Goal: Task Accomplishment & Management: Use online tool/utility

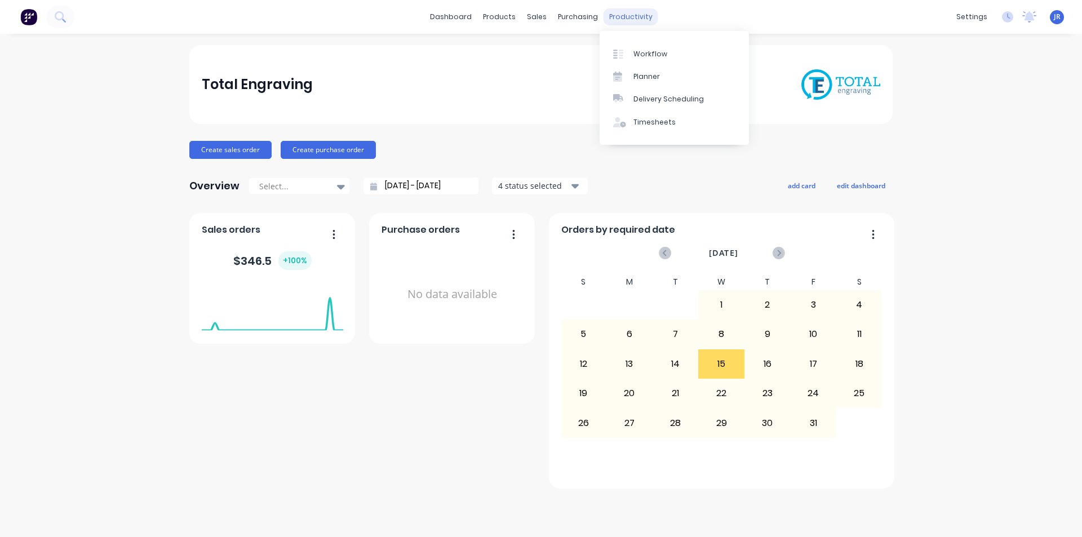
click at [614, 15] on div "productivity" at bounding box center [631, 16] width 55 height 17
click at [626, 47] on link "Workflow" at bounding box center [674, 53] width 149 height 23
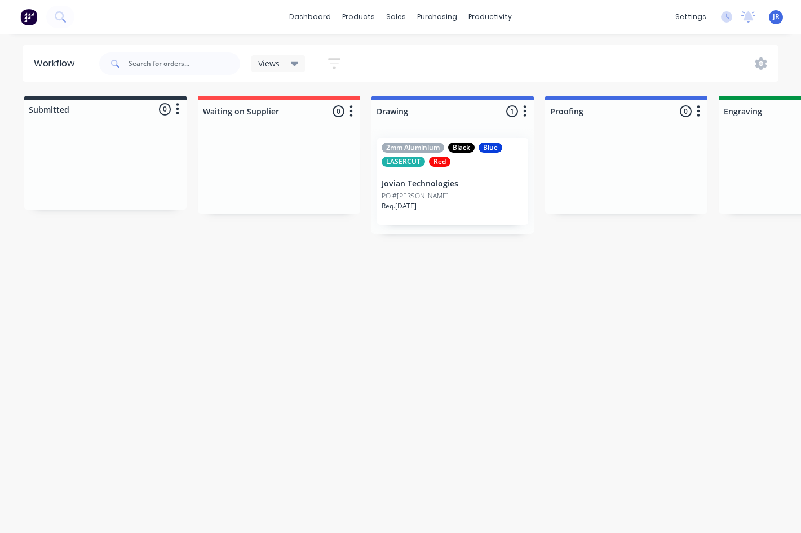
click at [472, 179] on p "Jovian Technologies" at bounding box center [453, 184] width 142 height 10
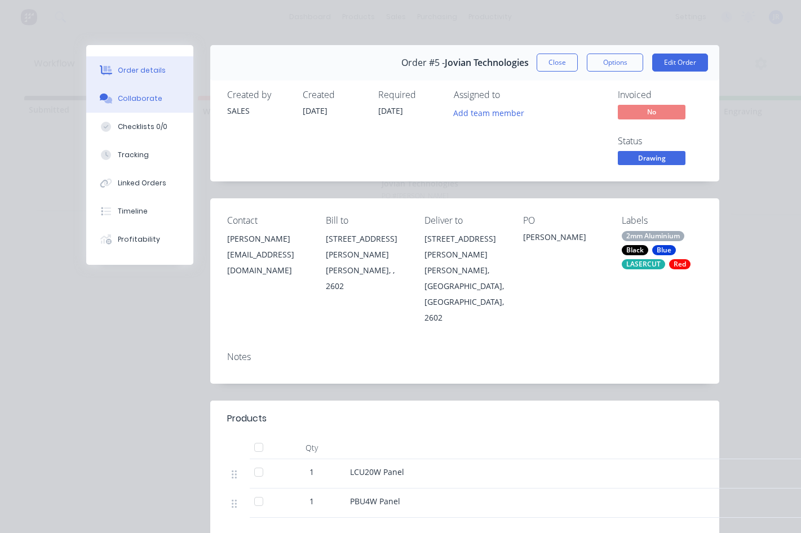
click at [145, 109] on button "Collaborate" at bounding box center [139, 99] width 107 height 28
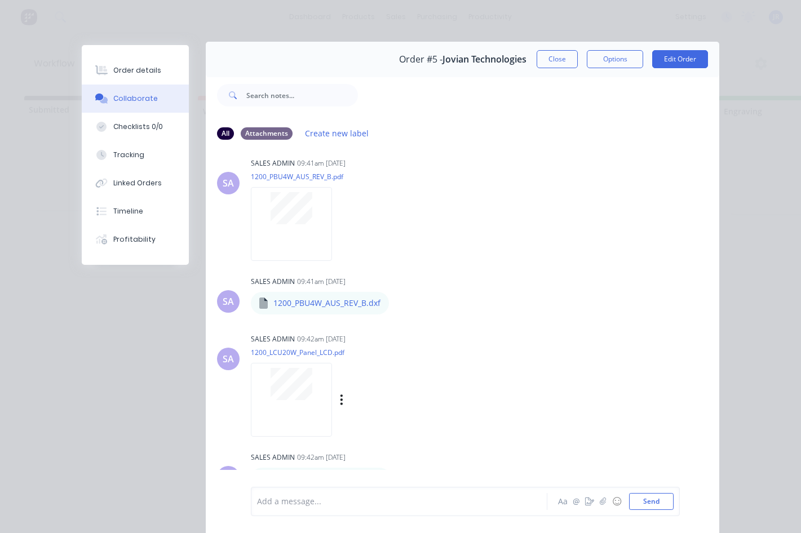
scroll to position [60, 0]
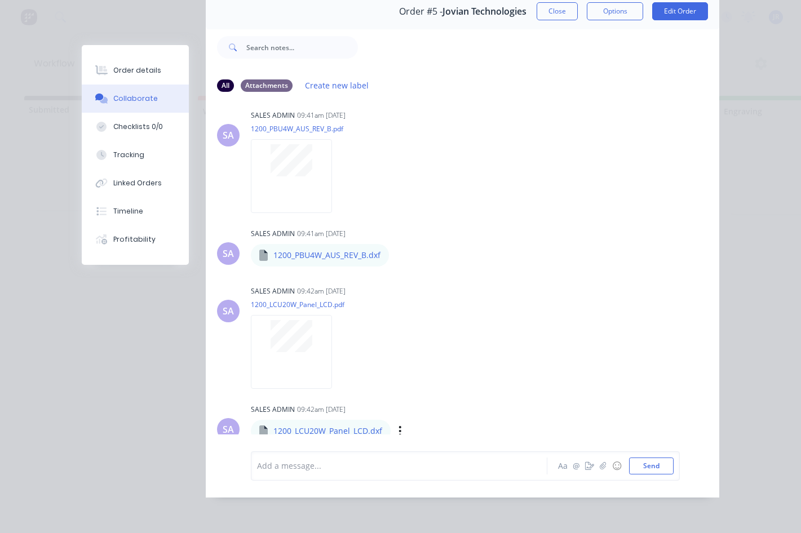
click at [346, 426] on p "1200_LCU20W_Panel_LCD.dxf" at bounding box center [327, 431] width 109 height 11
click at [395, 423] on div "Labels Download Delete" at bounding box center [458, 431] width 127 height 16
click at [399, 425] on icon "button" at bounding box center [400, 431] width 3 height 13
click at [130, 121] on button "Checklists 0/0" at bounding box center [135, 127] width 107 height 28
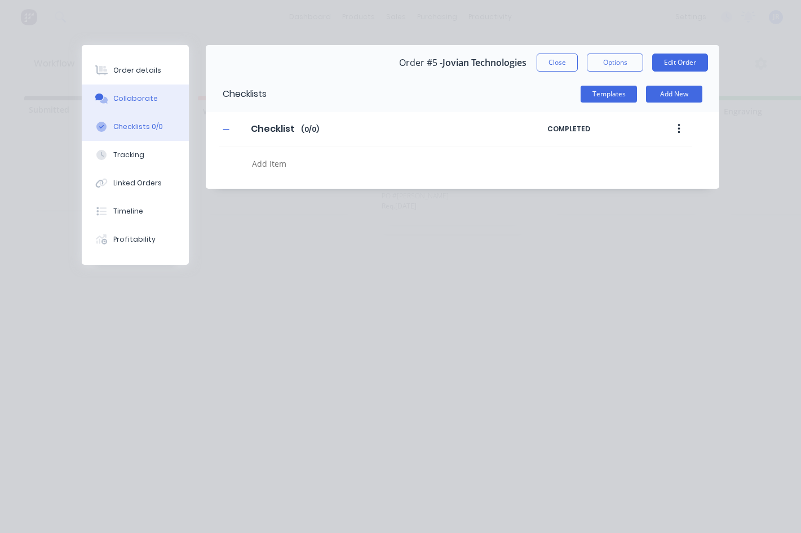
scroll to position [0, 0]
click at [139, 103] on div "Collaborate" at bounding box center [135, 99] width 45 height 10
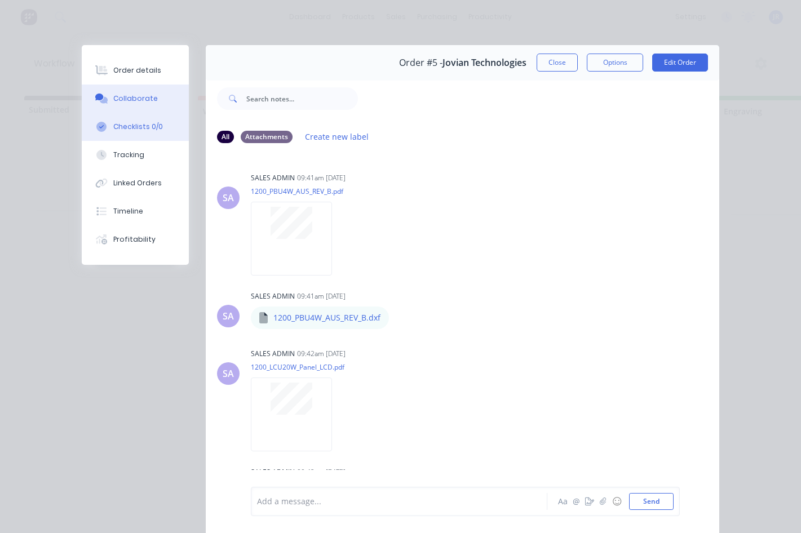
click at [142, 123] on div "Checklists 0/0" at bounding box center [138, 127] width 50 height 10
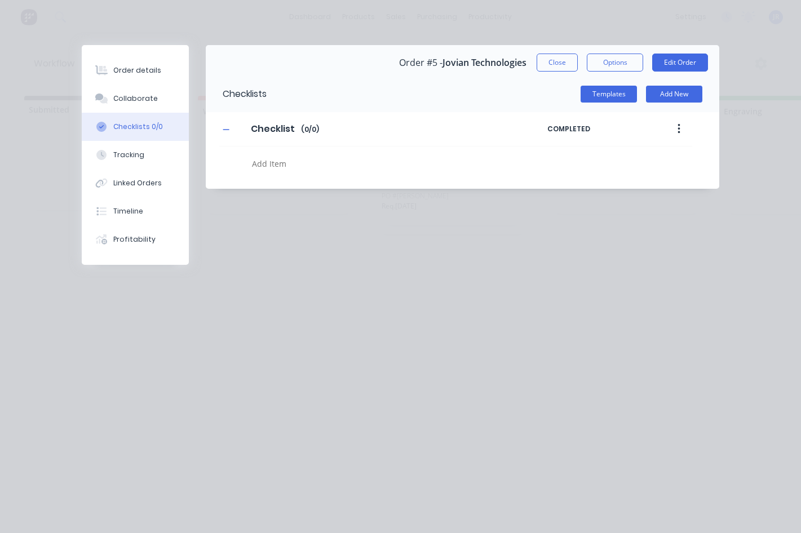
click at [275, 164] on textarea at bounding box center [390, 164] width 286 height 16
click at [676, 134] on button "button" at bounding box center [679, 129] width 26 height 20
click at [442, 168] on textarea at bounding box center [390, 164] width 286 height 16
click at [424, 173] on div at bounding box center [390, 166] width 286 height 20
click at [280, 167] on textarea at bounding box center [390, 164] width 286 height 16
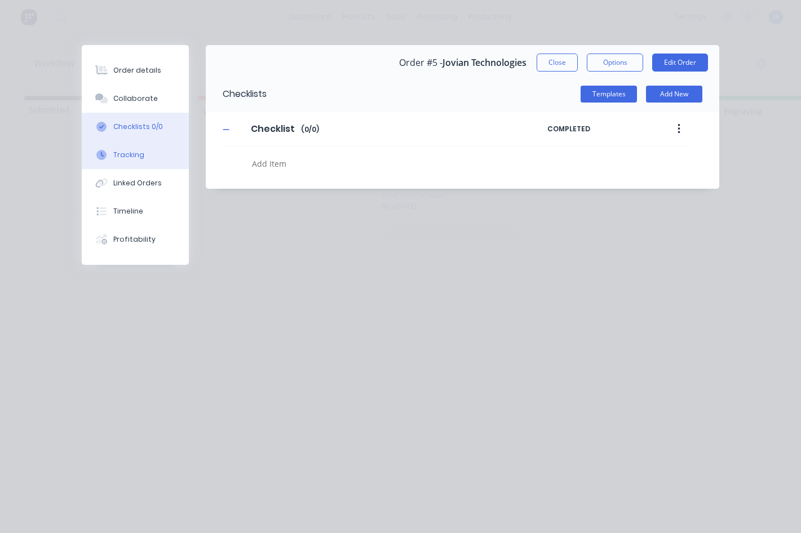
click at [144, 153] on button "Tracking" at bounding box center [135, 155] width 107 height 28
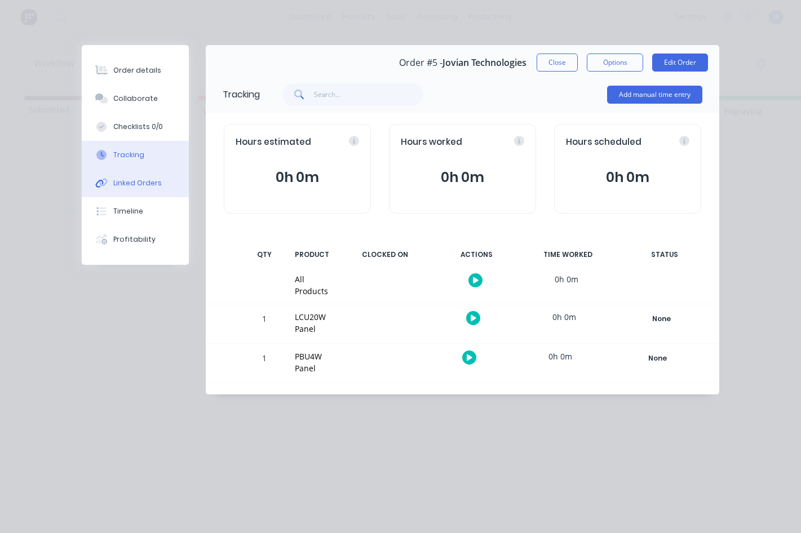
click at [126, 179] on div "Linked Orders" at bounding box center [137, 183] width 48 height 10
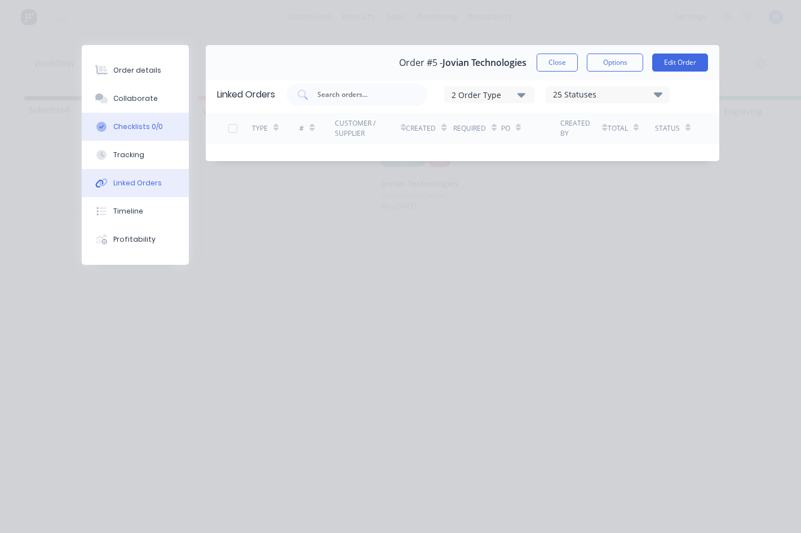
click at [138, 121] on button "Checklists 0/0" at bounding box center [135, 127] width 107 height 28
type textarea "x"
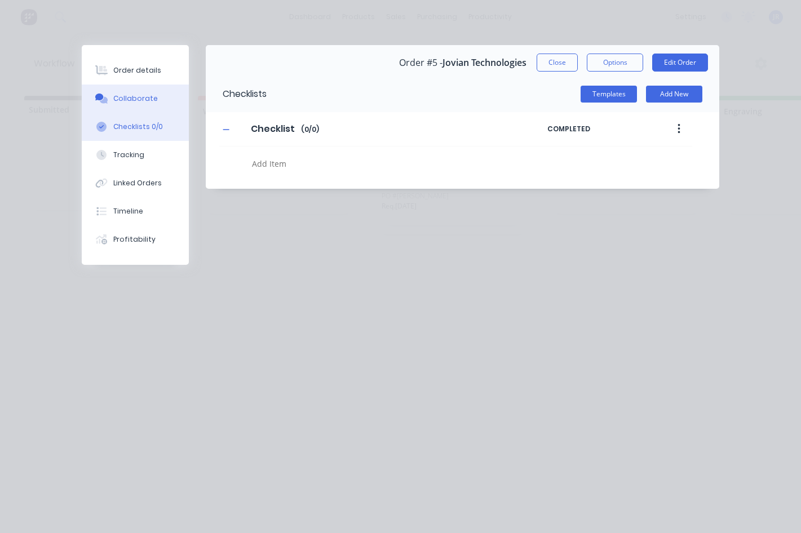
click at [150, 105] on button "Collaborate" at bounding box center [135, 99] width 107 height 28
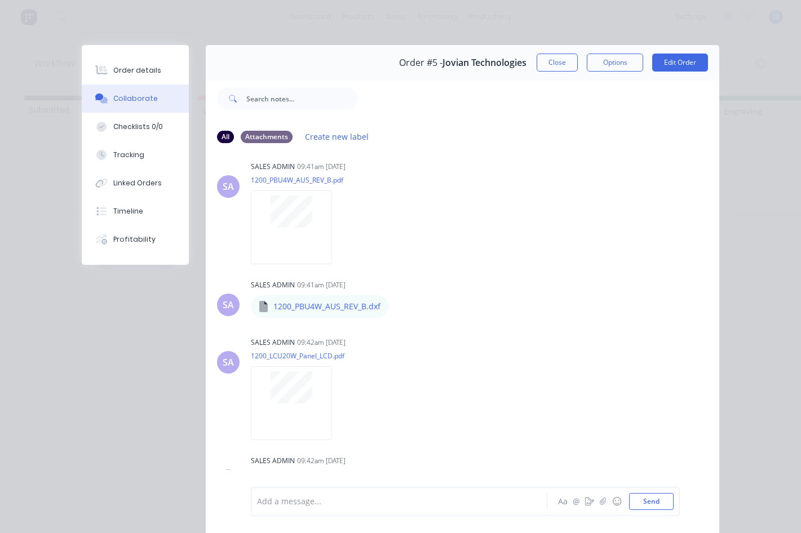
scroll to position [56, 0]
